Goal: Entertainment & Leisure: Consume media (video, audio)

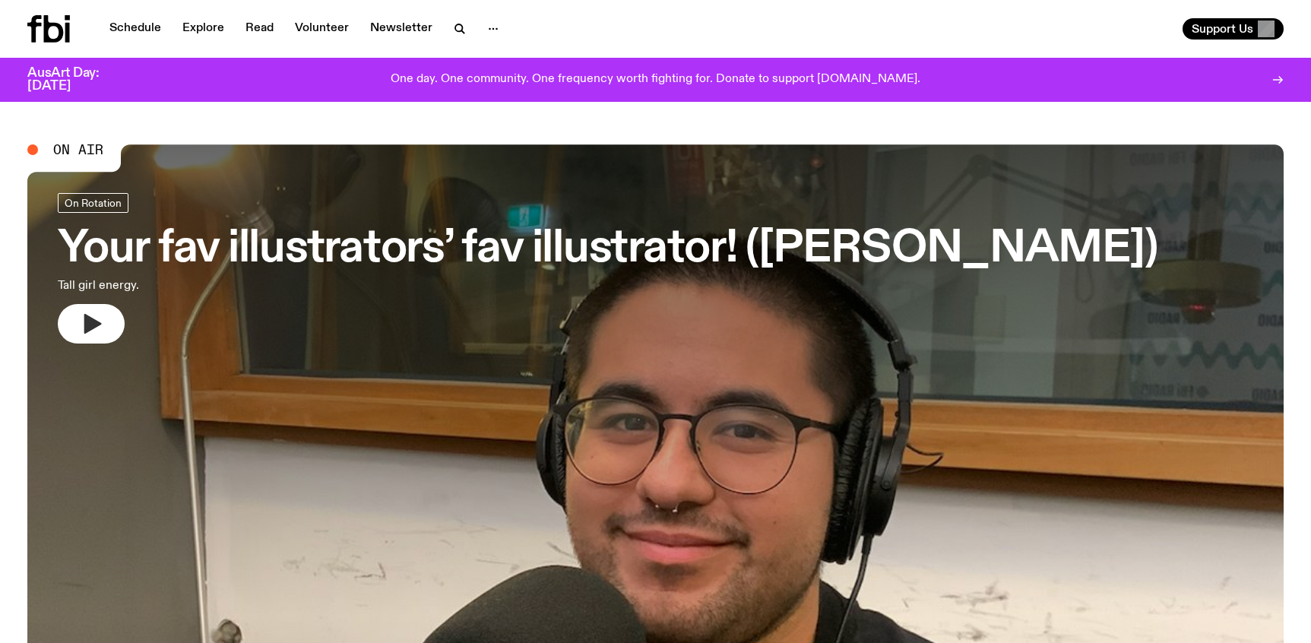
click at [90, 323] on icon "button" at bounding box center [92, 324] width 17 height 20
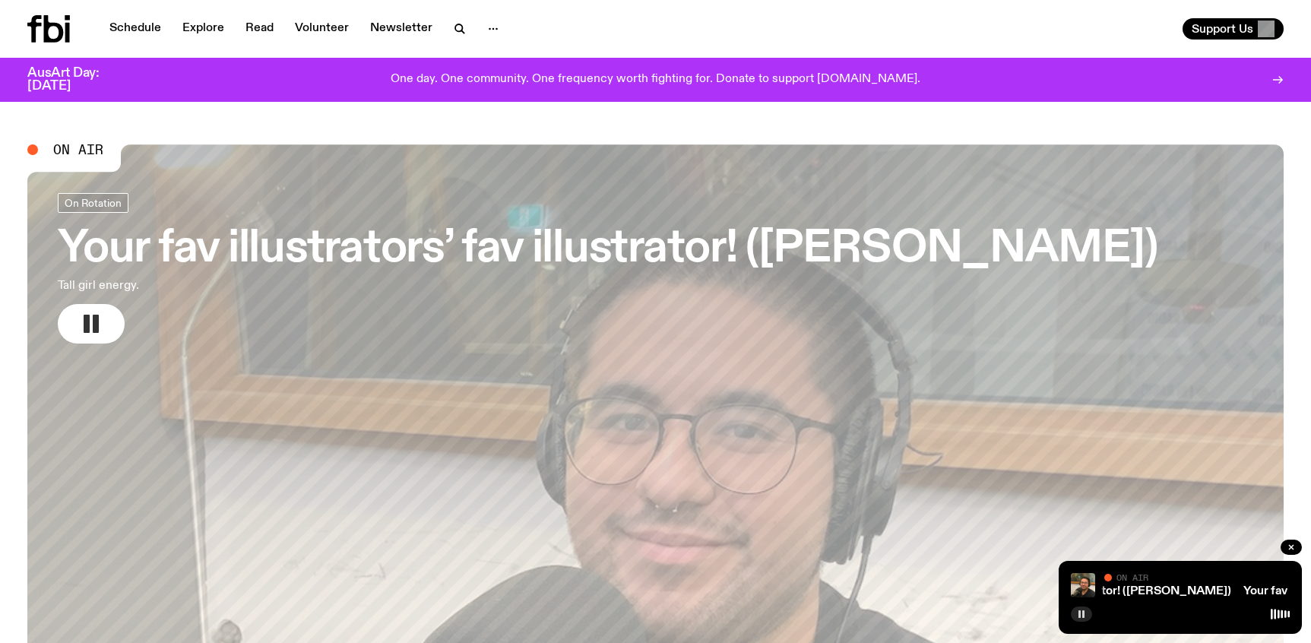
click at [1082, 540] on rect "button" at bounding box center [1083, 614] width 2 height 8
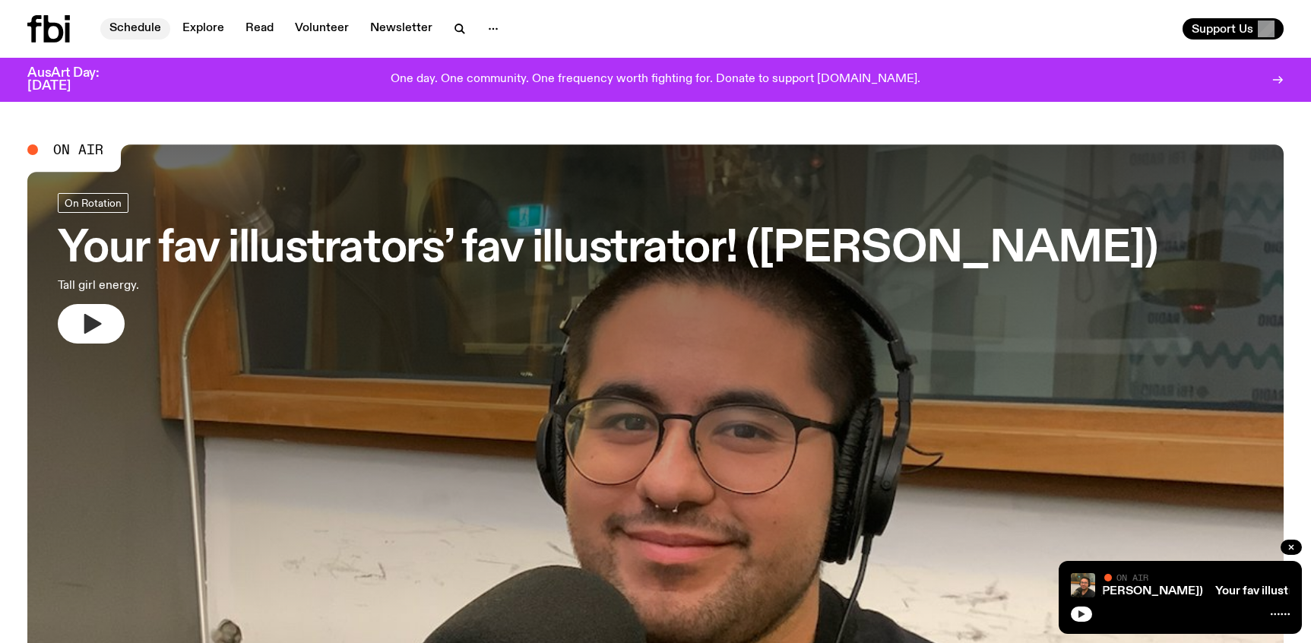
click at [142, 30] on link "Schedule" at bounding box center [135, 28] width 70 height 21
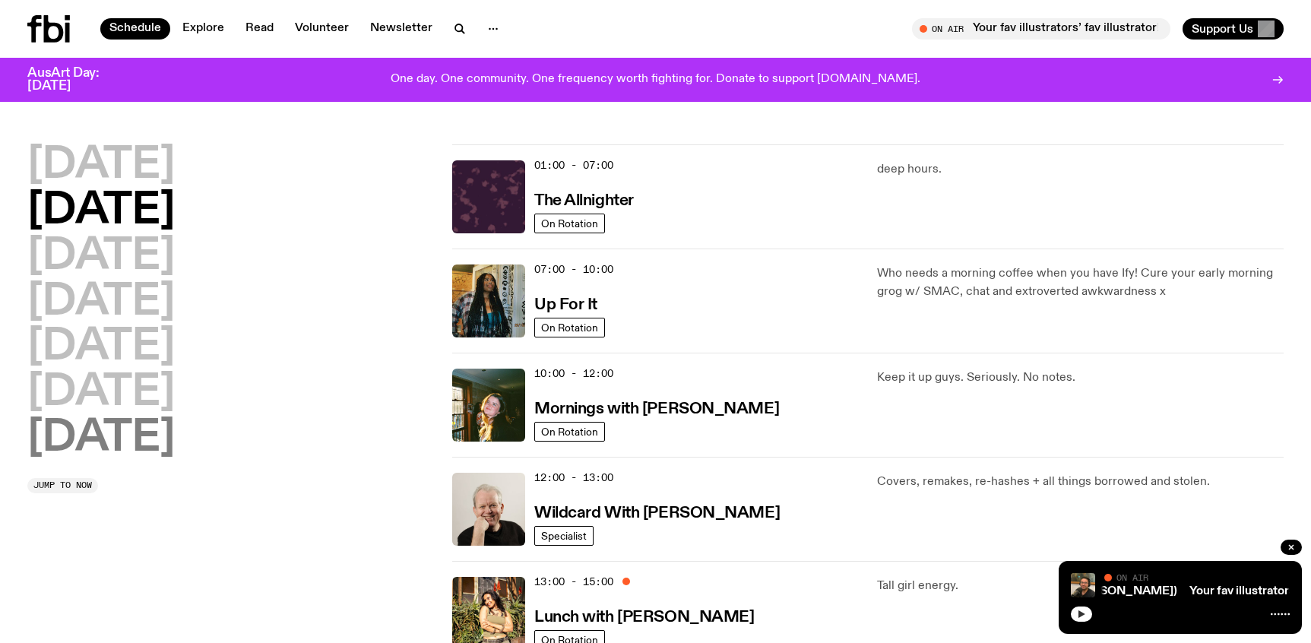
click at [154, 438] on h2 "[DATE]" at bounding box center [100, 438] width 147 height 43
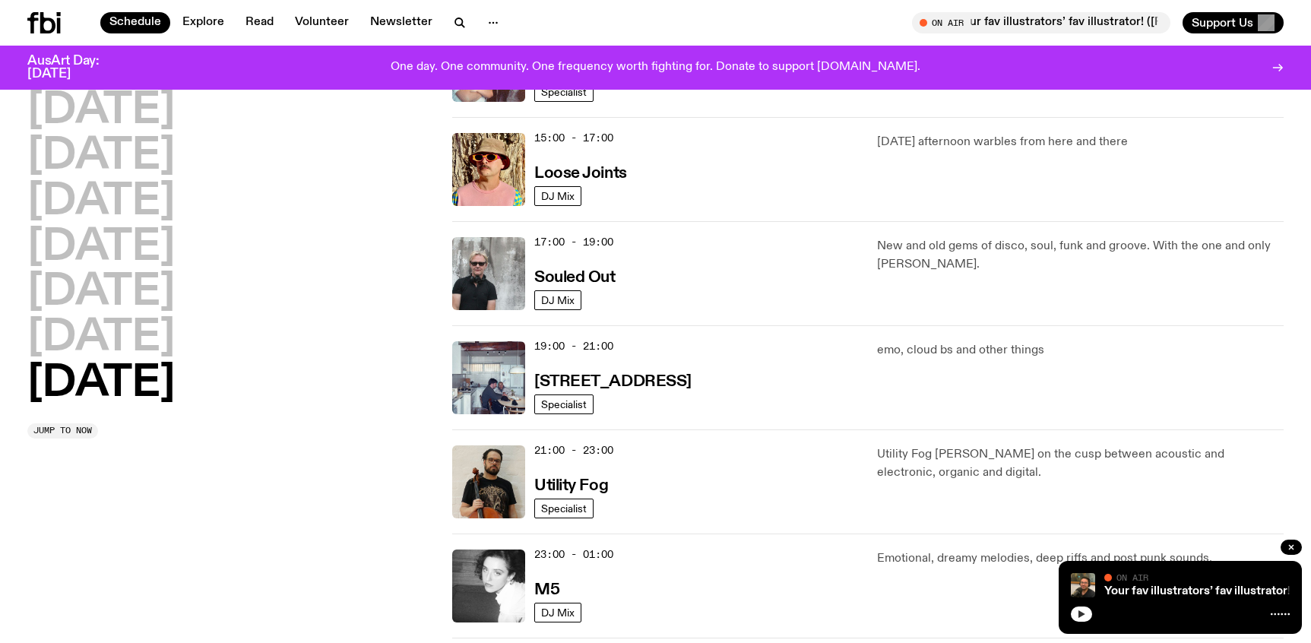
scroll to position [851, 0]
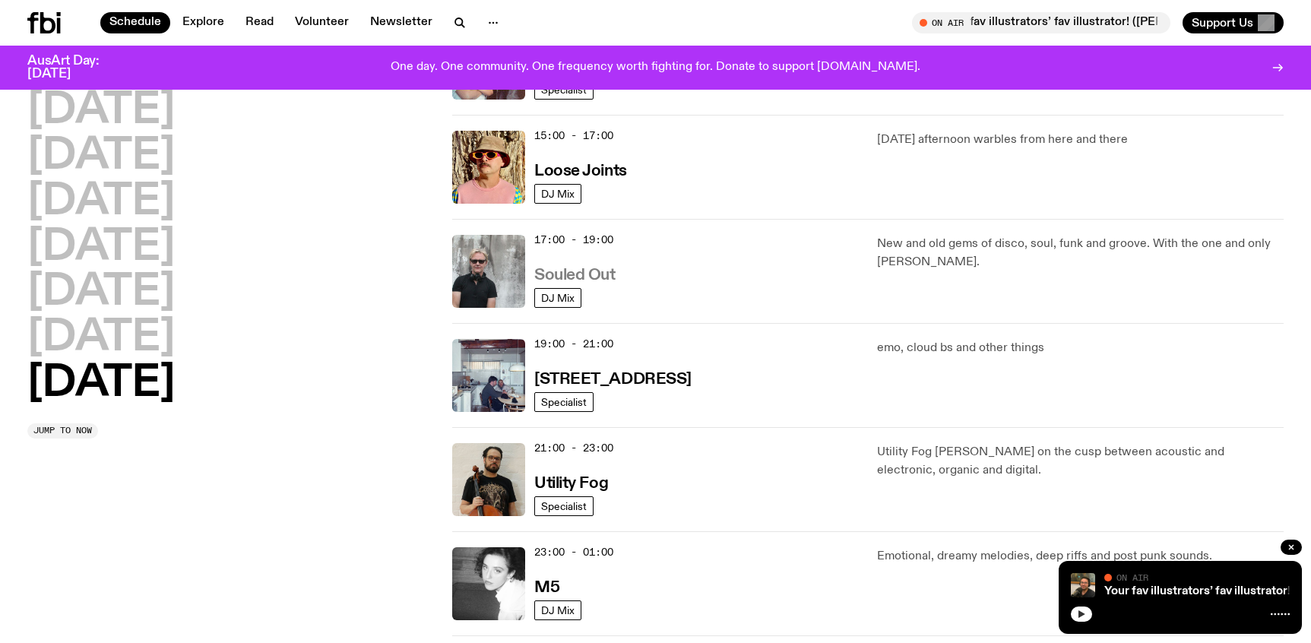
click at [562, 274] on h3 "Souled Out" at bounding box center [574, 276] width 81 height 16
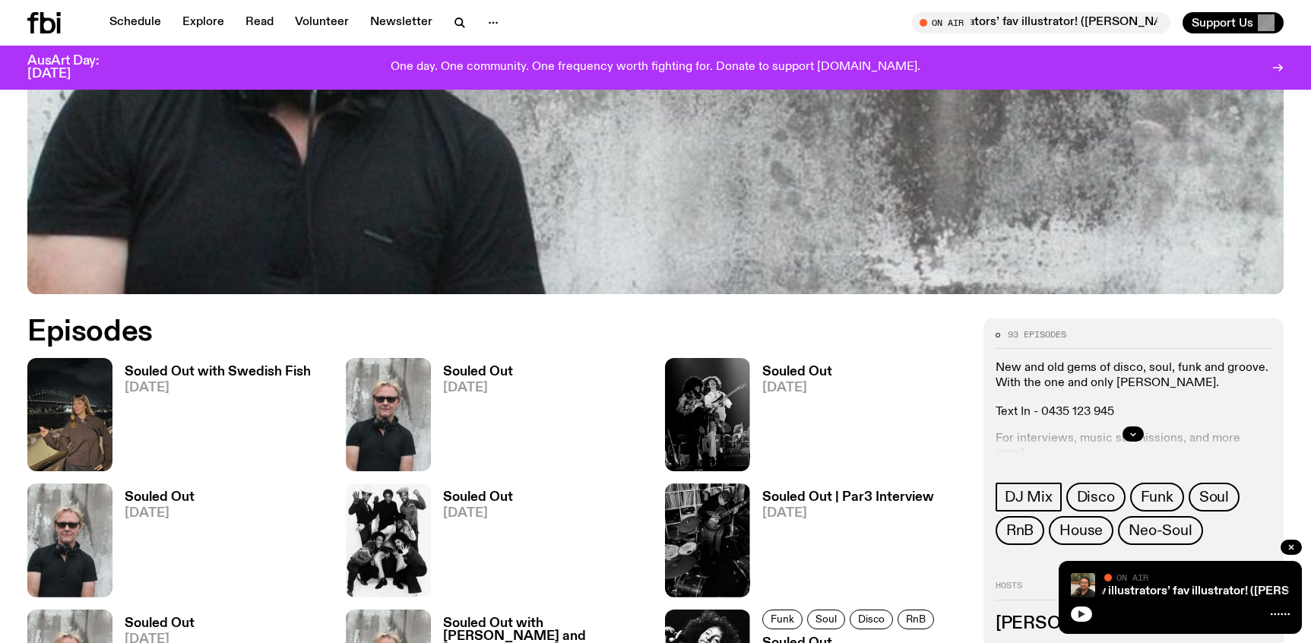
scroll to position [629, 0]
click at [87, 409] on img at bounding box center [69, 414] width 85 height 113
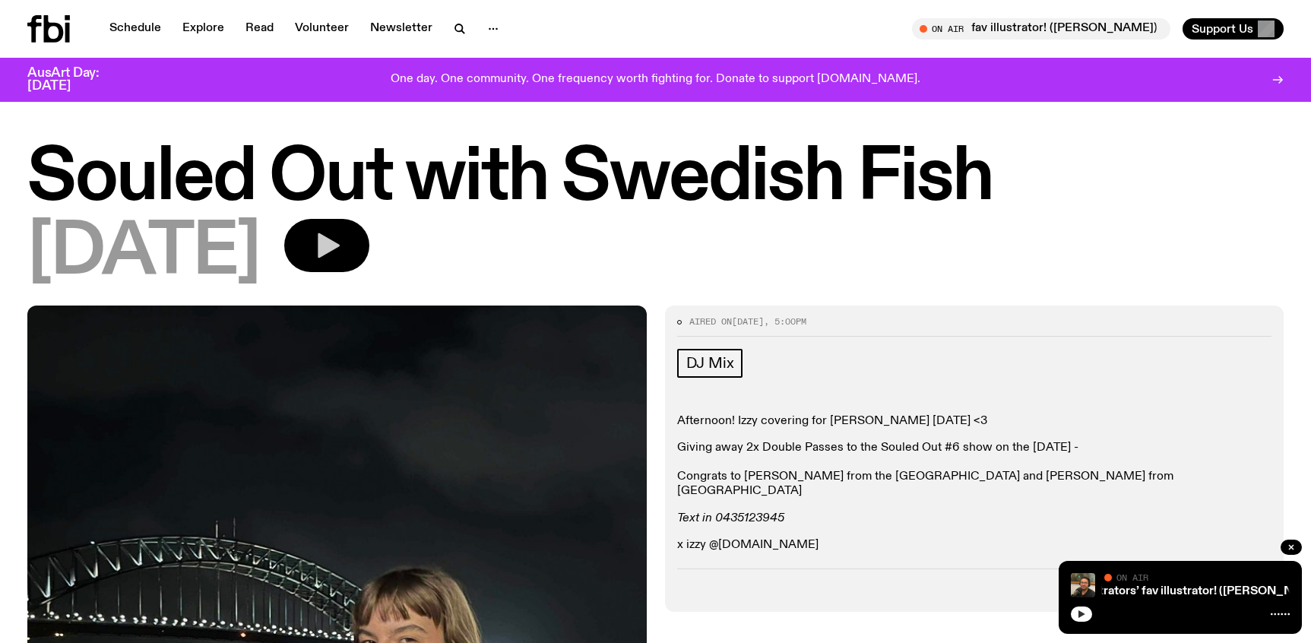
click at [335, 243] on icon "button" at bounding box center [327, 245] width 30 height 30
